Goal: Information Seeking & Learning: Learn about a topic

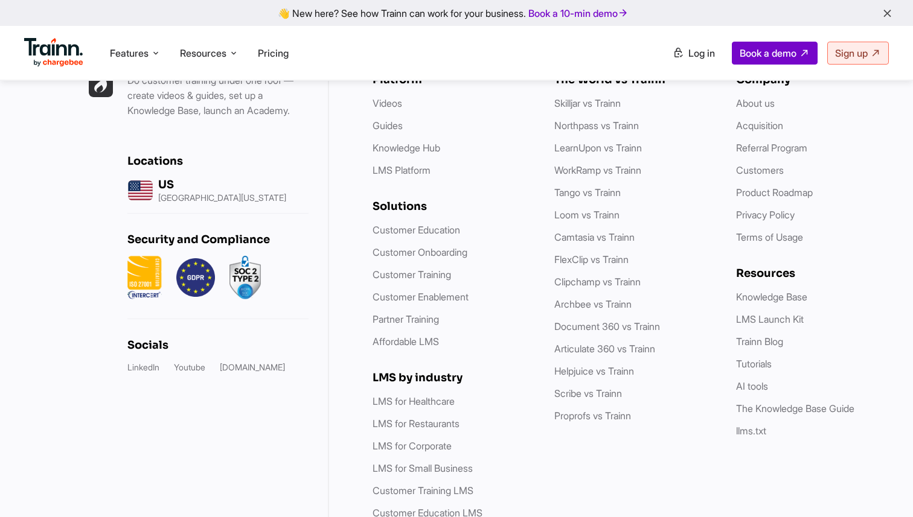
scroll to position [3515, 0]
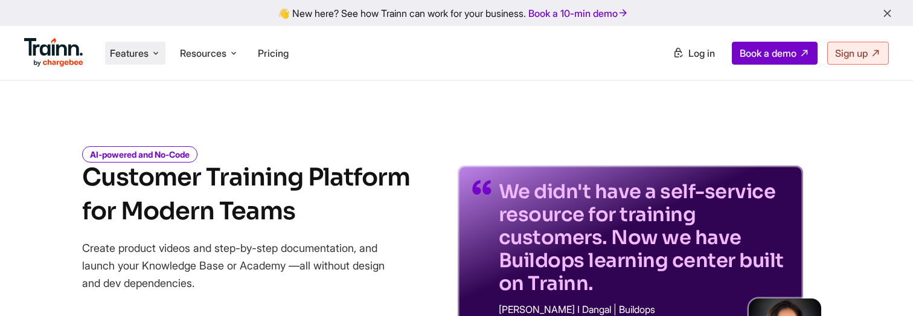
click at [127, 63] on li "Features Product Videos Create product & how-to videos in multiple languages. G…" at bounding box center [135, 53] width 60 height 23
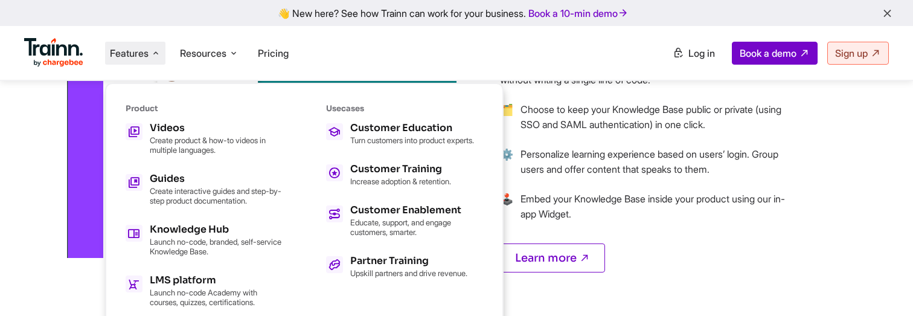
scroll to position [1204, 0]
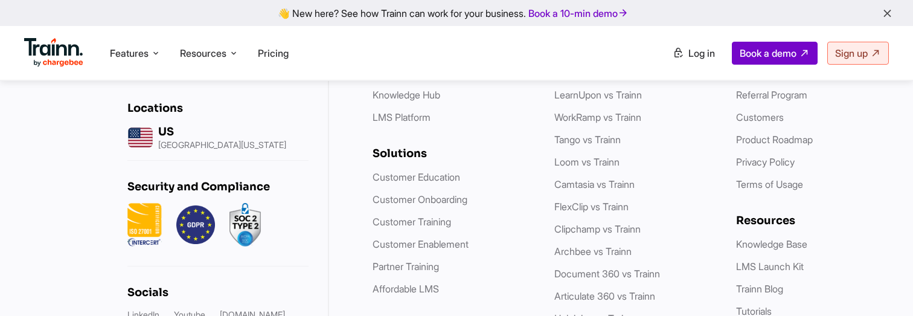
scroll to position [3534, 0]
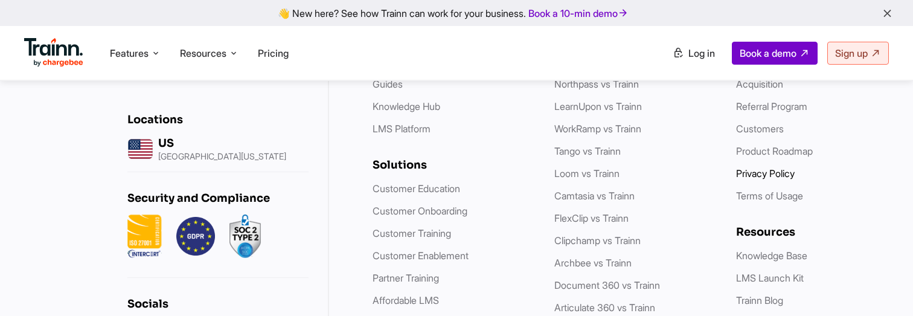
click at [761, 167] on link "Privacy Policy" at bounding box center [765, 173] width 59 height 12
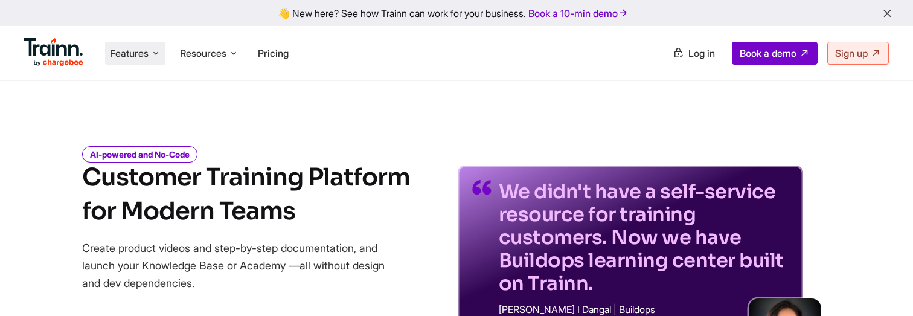
click at [141, 53] on span "Features" at bounding box center [129, 52] width 39 height 13
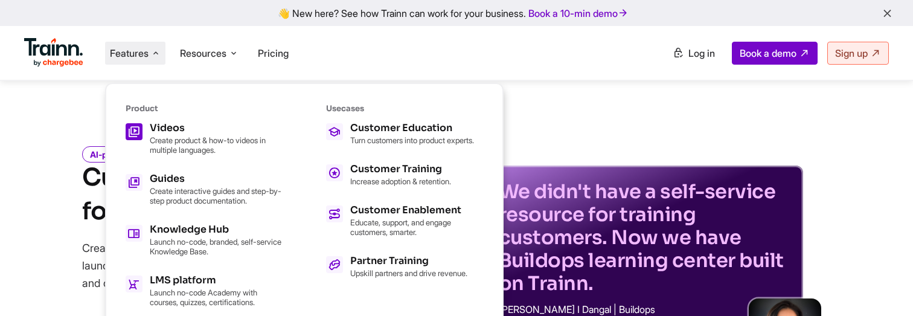
click at [180, 133] on div "Videos Create product & how-to videos in multiple languages." at bounding box center [216, 138] width 133 height 31
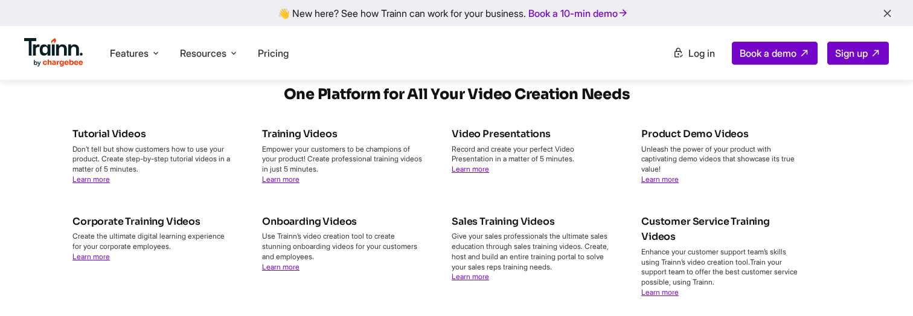
scroll to position [4241, 0]
drag, startPoint x: 628, startPoint y: 150, endPoint x: 235, endPoint y: 153, distance: 393.5
click at [235, 105] on h2 "One Platform for All Your Video Creation Needs" at bounding box center [456, 94] width 782 height 21
copy h2 "One Platform for All Your Video Creation Needs"
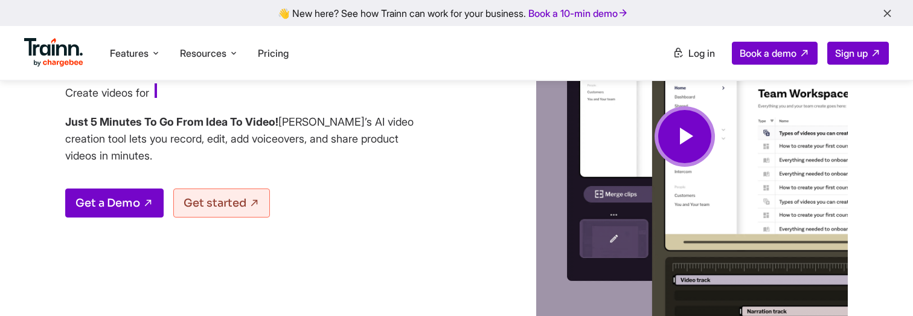
scroll to position [0, 0]
